Goal: Task Accomplishment & Management: Manage account settings

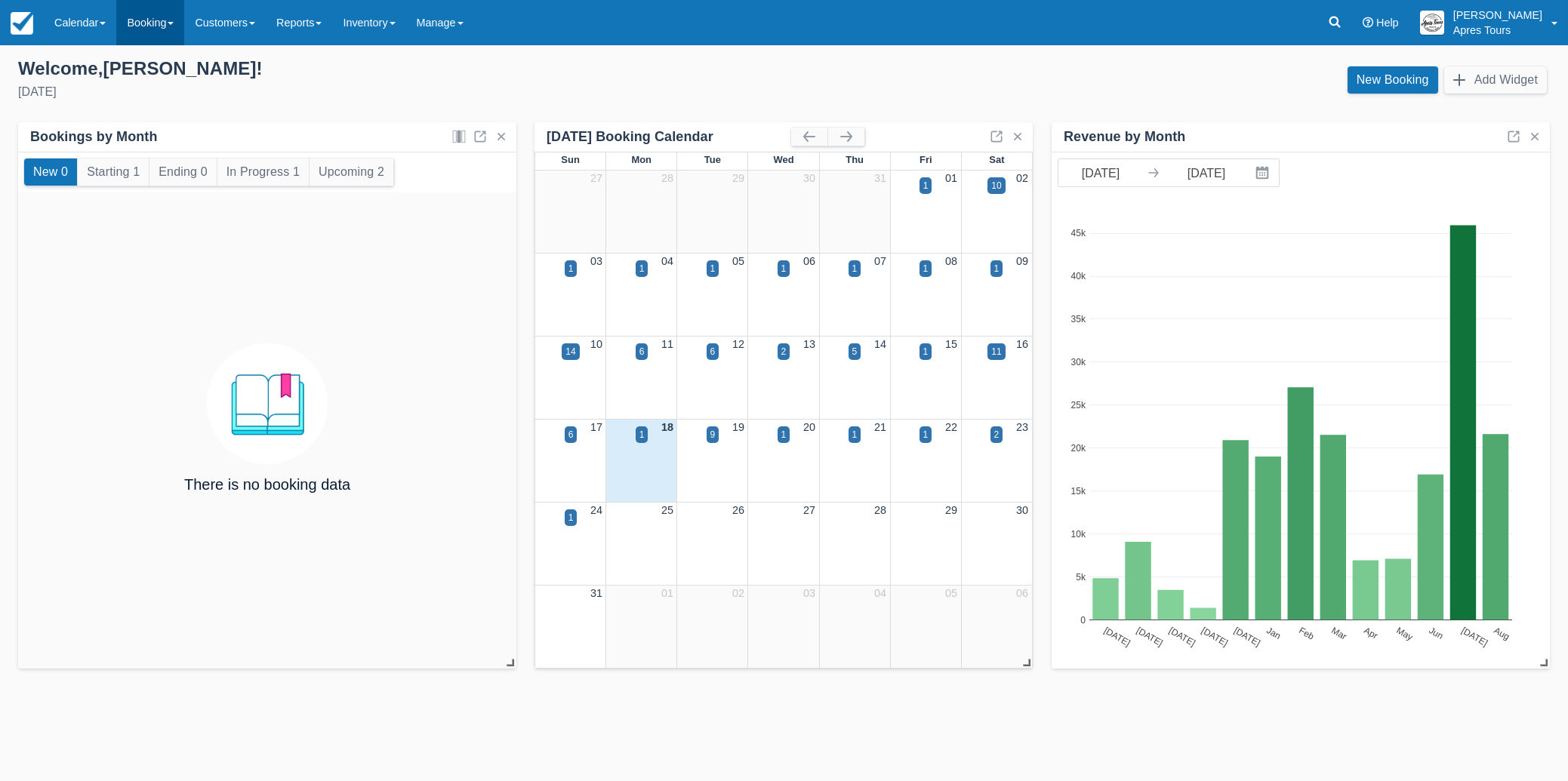
click at [148, 28] on link "Booking" at bounding box center [150, 23] width 68 height 45
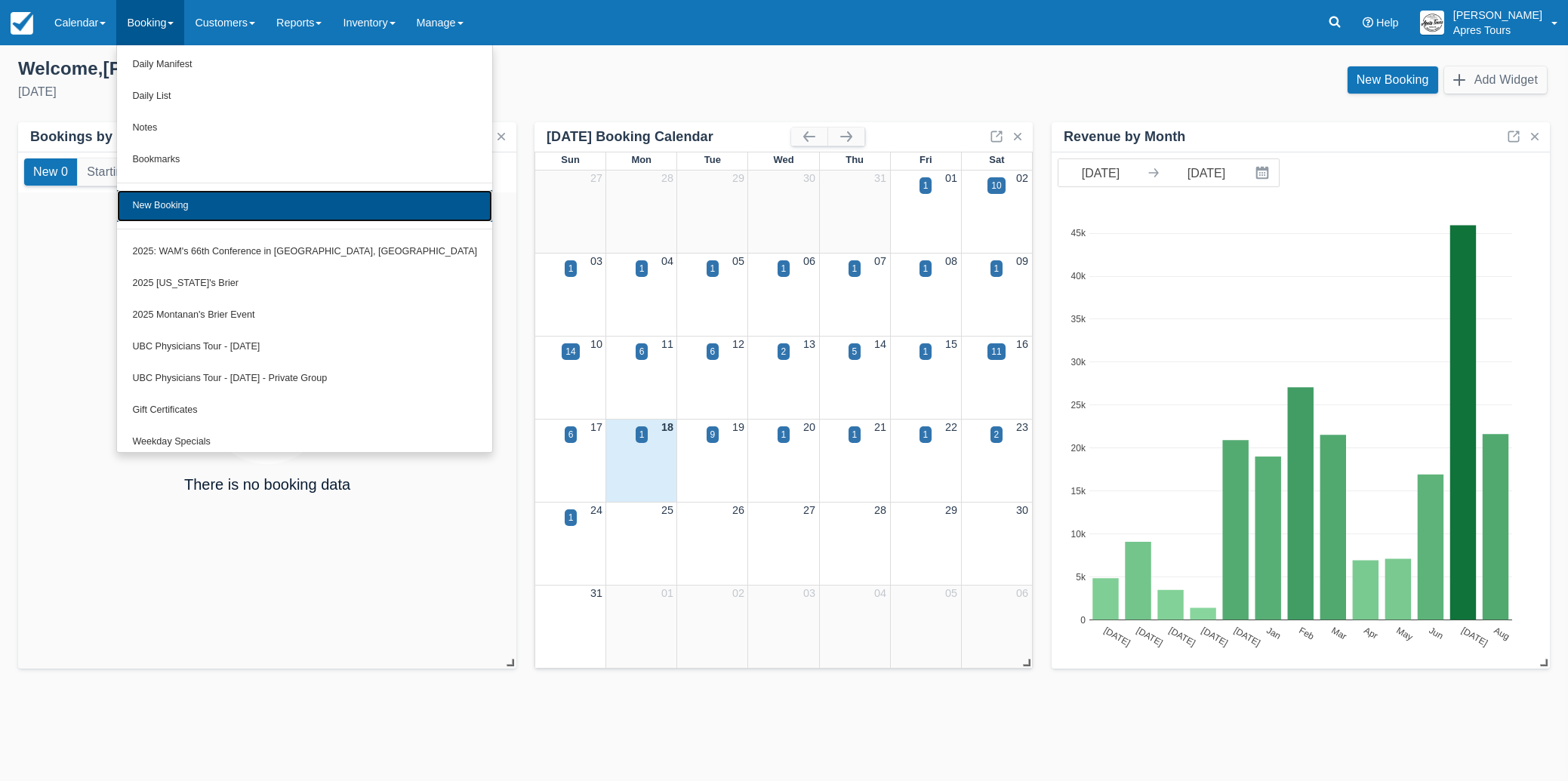
click at [177, 206] on link "New Booking" at bounding box center [304, 206] width 375 height 32
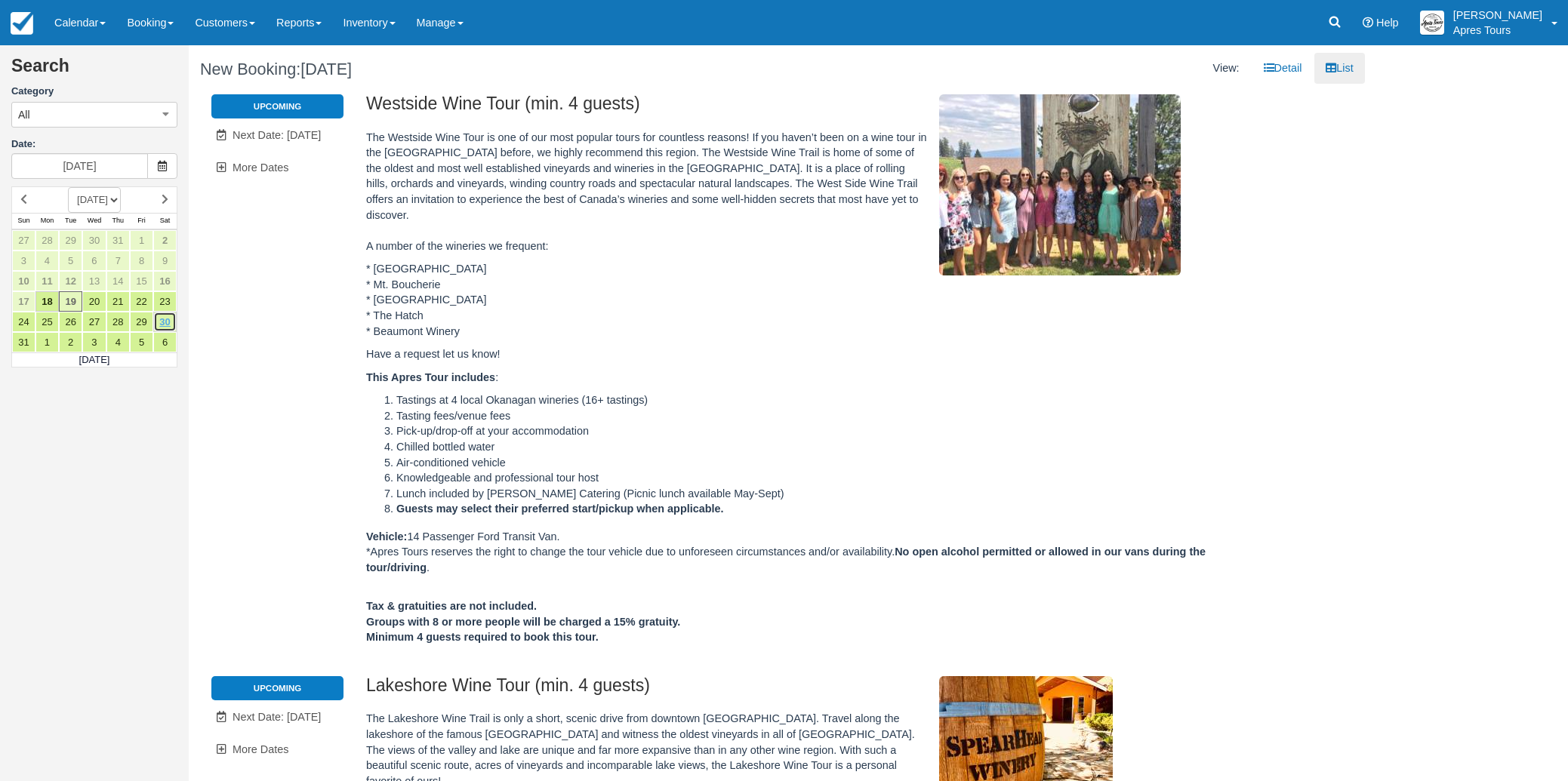
click at [163, 320] on link "30" at bounding box center [165, 322] width 24 height 20
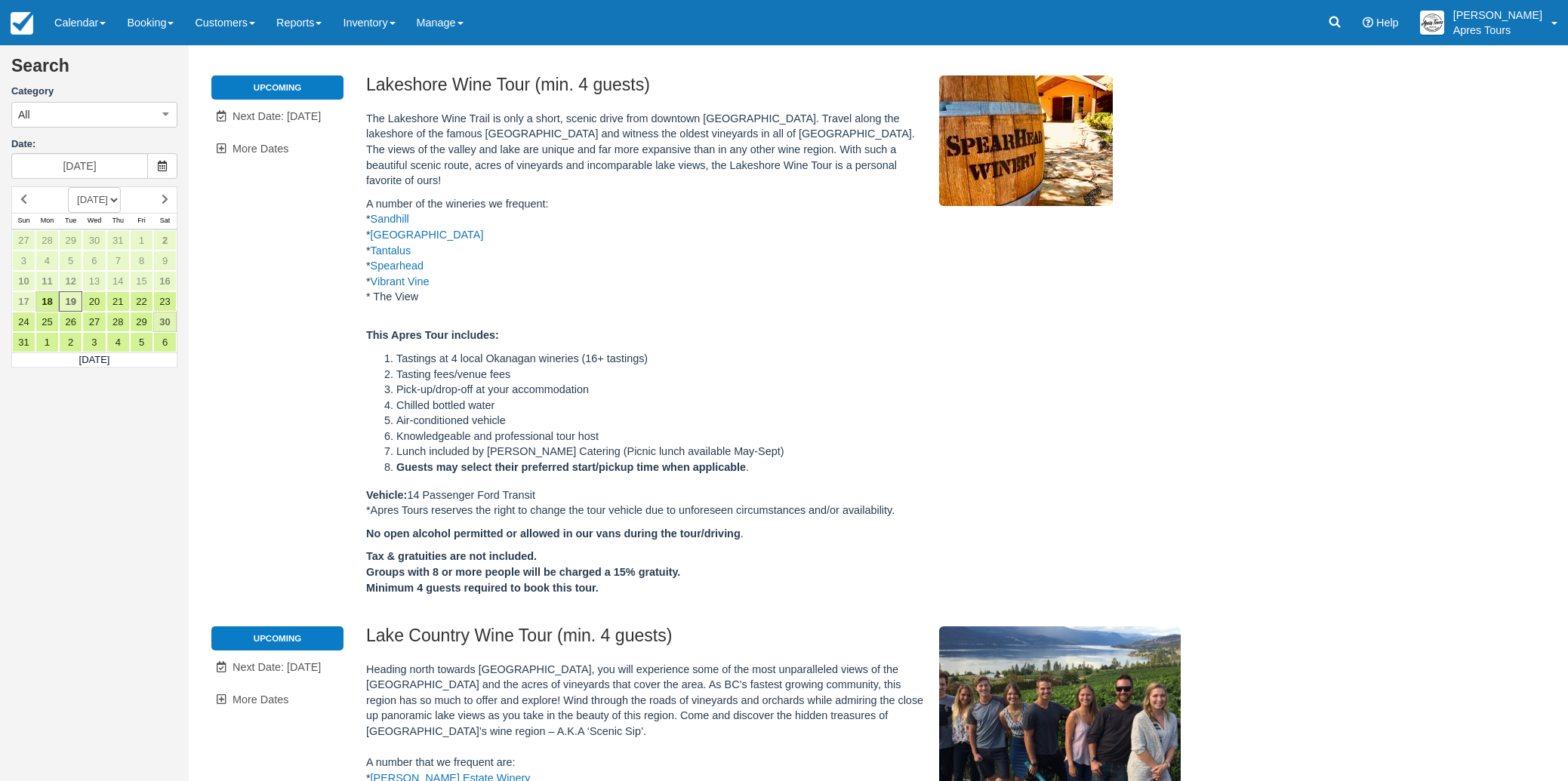
type input "Sat Aug 30 2025"
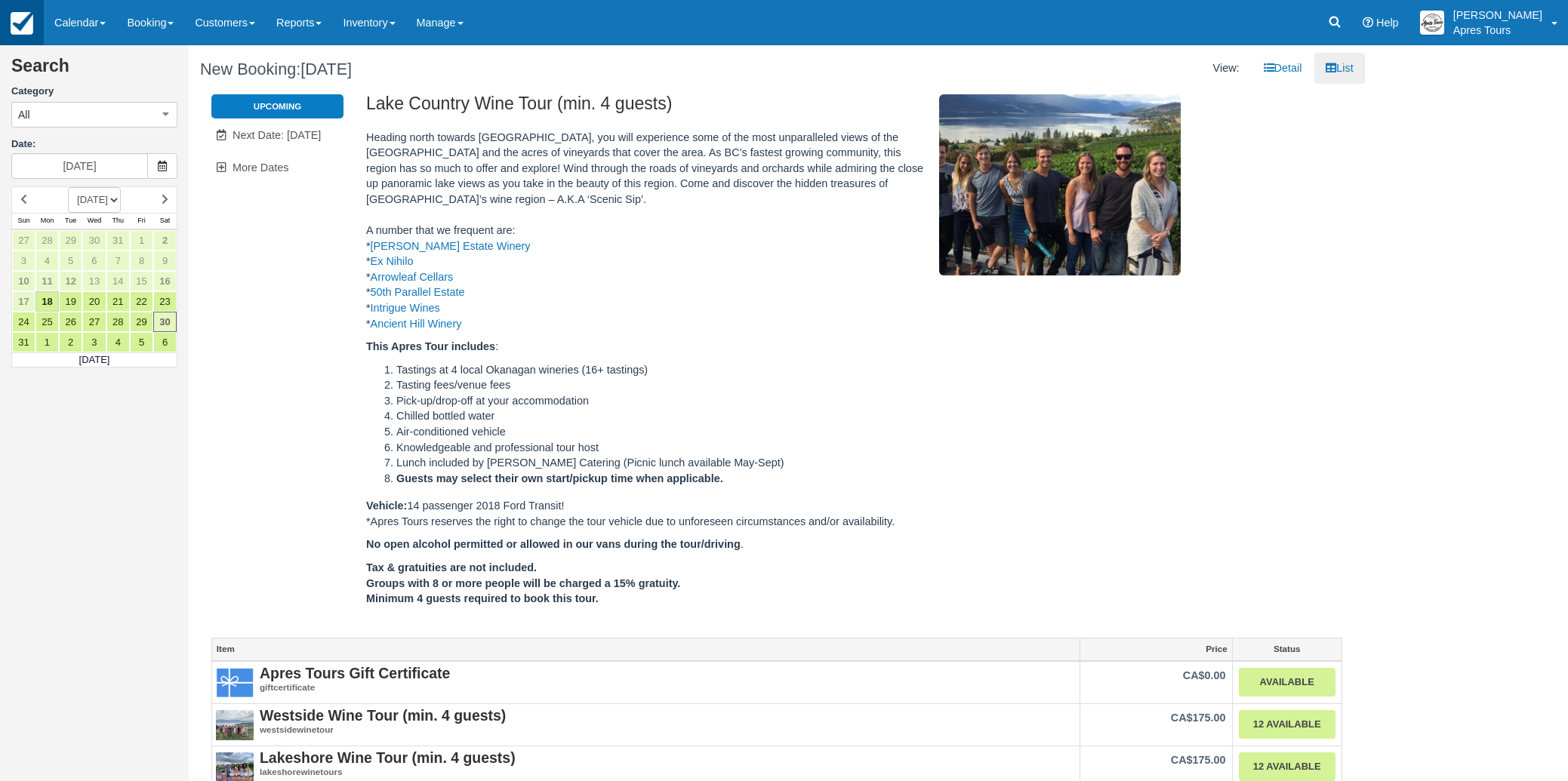
click at [19, 26] on img at bounding box center [22, 23] width 23 height 23
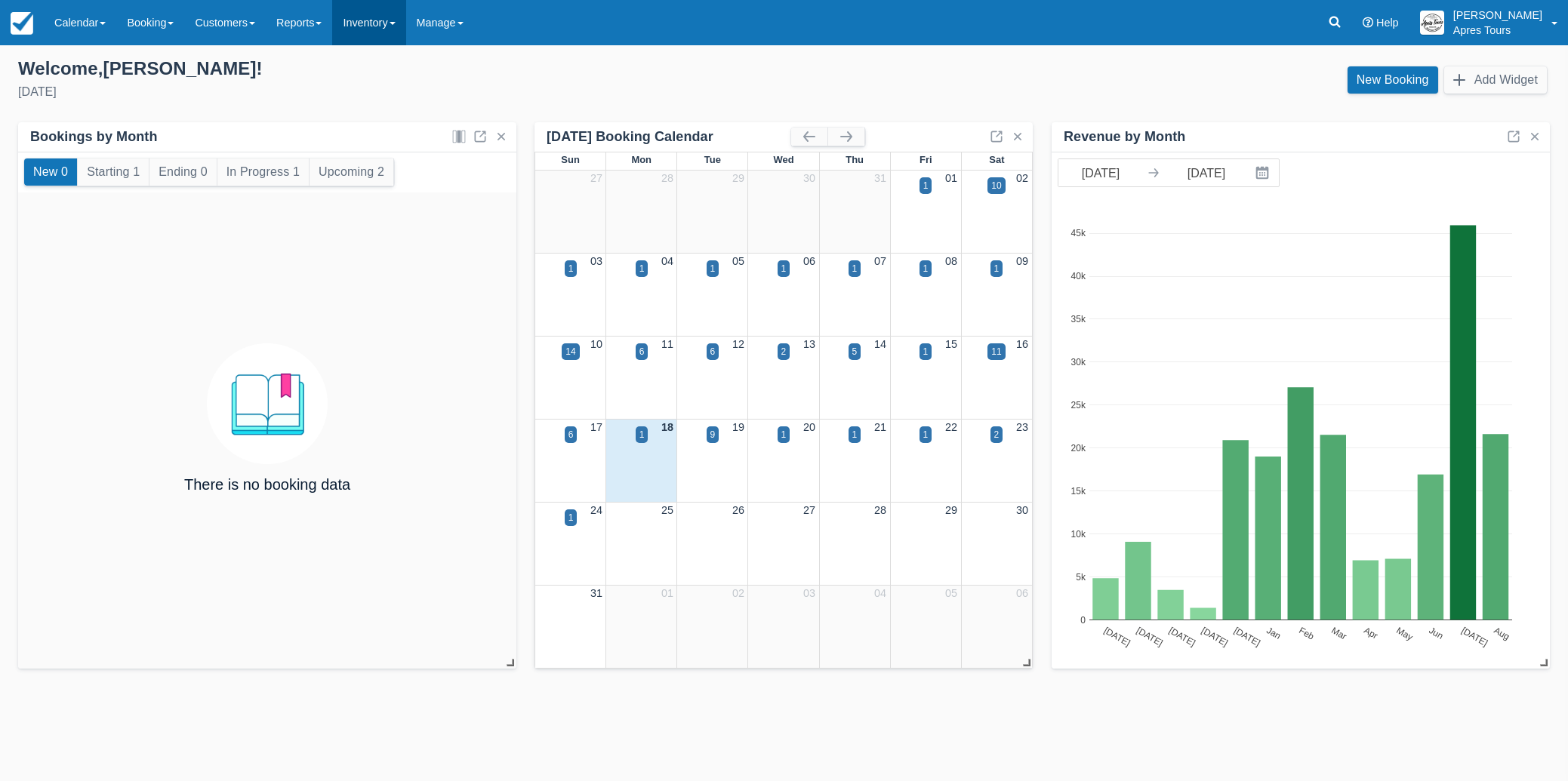
click at [393, 23] on link "Inventory" at bounding box center [368, 23] width 73 height 45
click at [387, 68] on link "Items" at bounding box center [393, 65] width 120 height 32
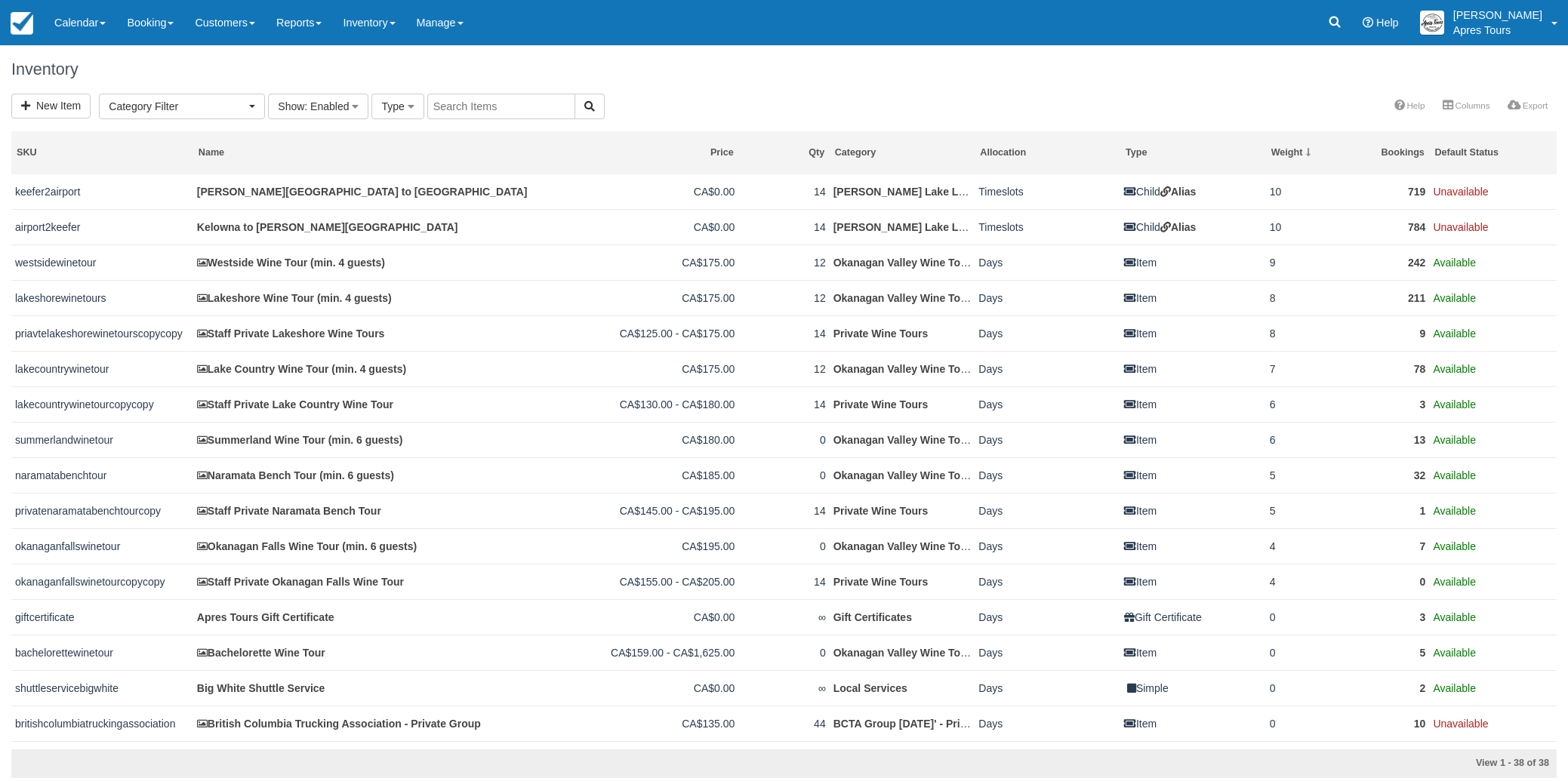
select select
click at [75, 28] on link "Calendar" at bounding box center [80, 23] width 72 height 45
click at [78, 143] on link "Month" at bounding box center [105, 142] width 120 height 32
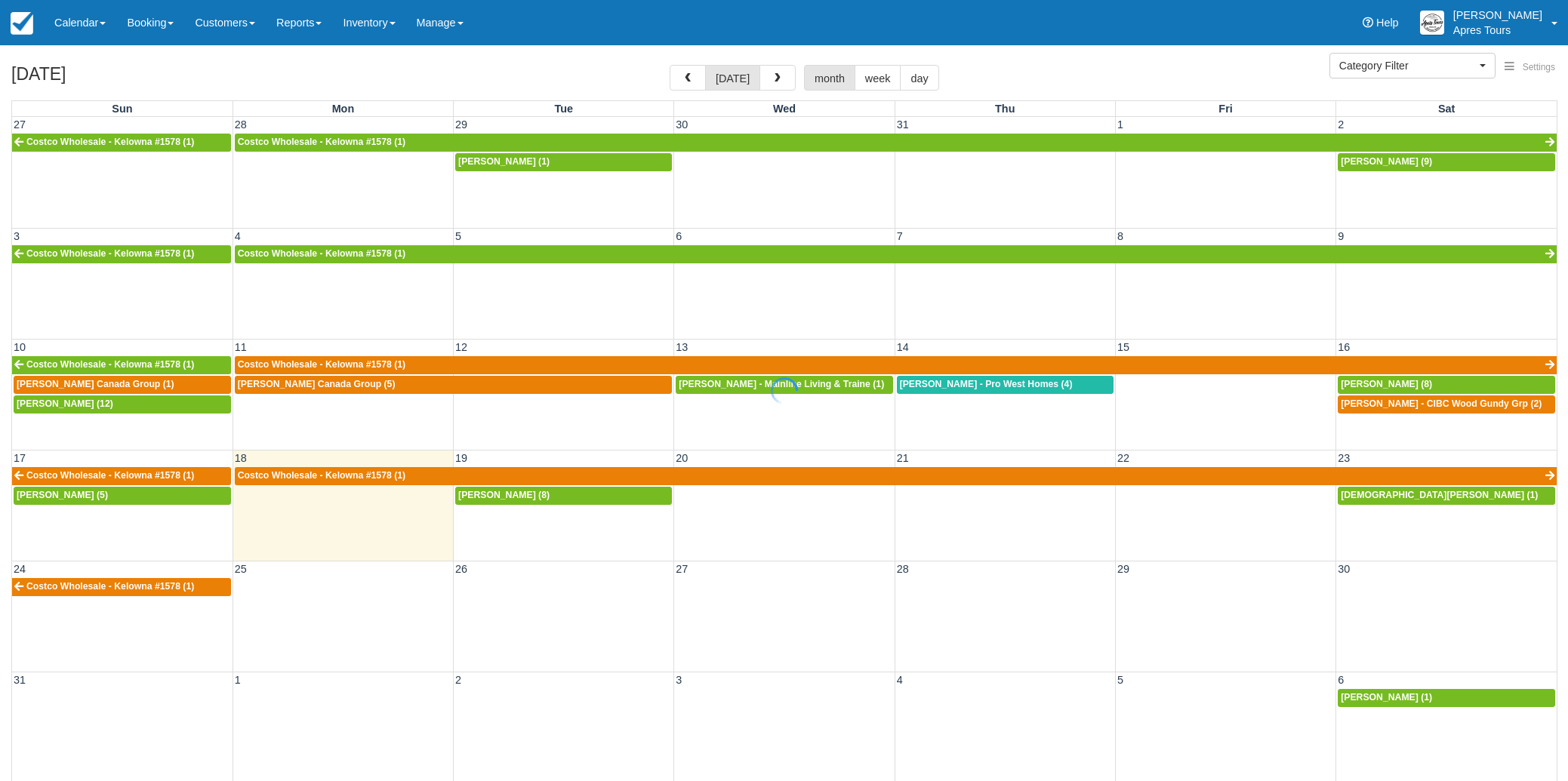
select select
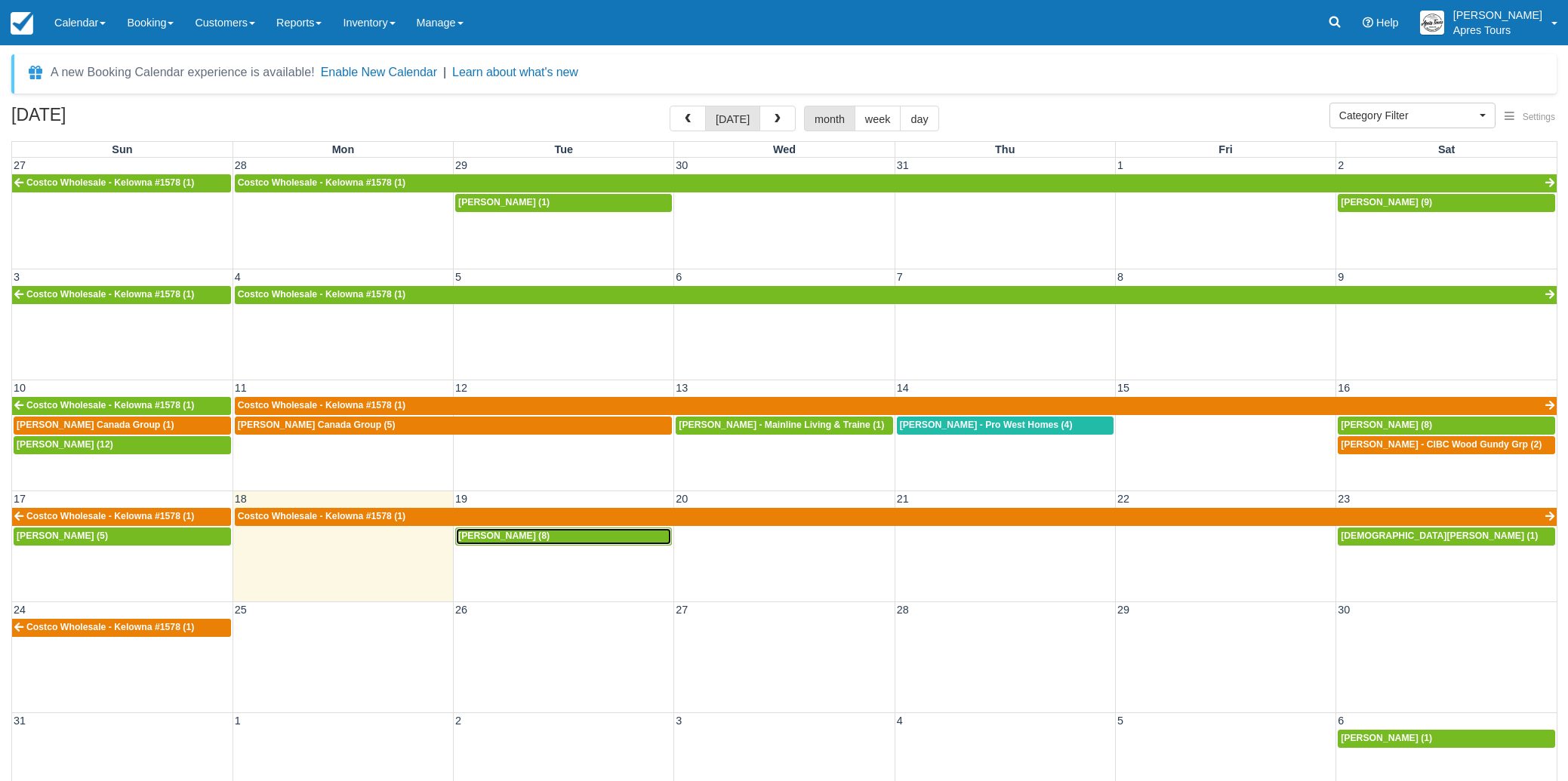
click at [513, 536] on span "Randy Woods (8)" at bounding box center [504, 536] width 91 height 11
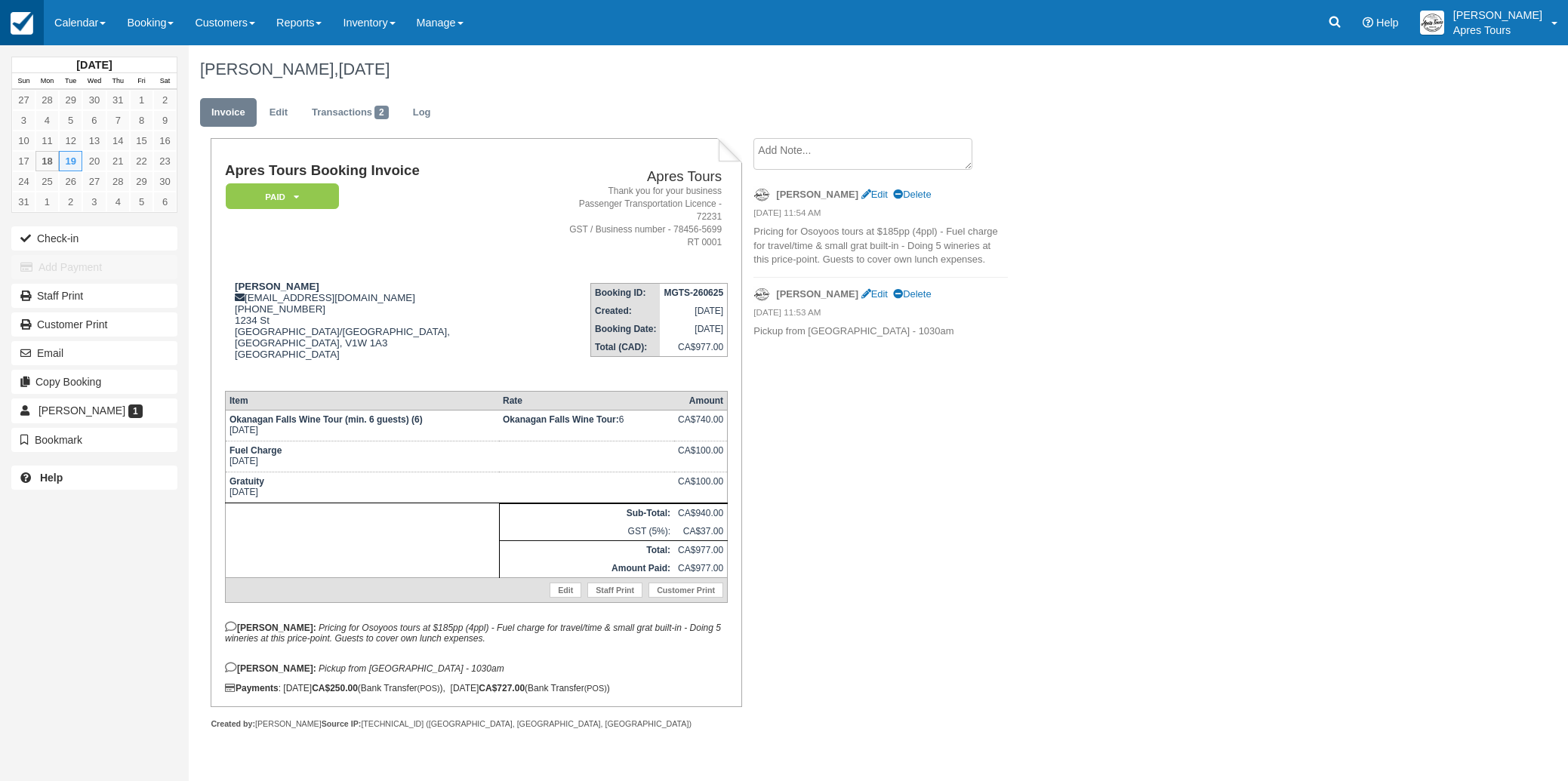
click at [31, 20] on img at bounding box center [22, 23] width 23 height 23
